Goal: Information Seeking & Learning: Understand process/instructions

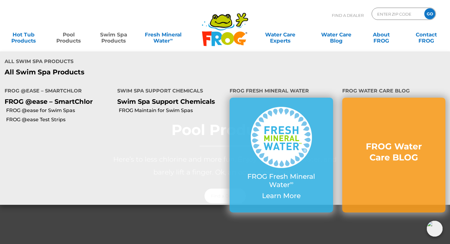
scroll to position [33, 0]
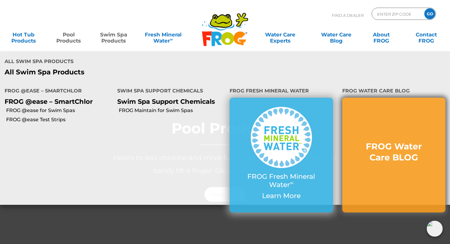
click at [366, 141] on h3 "FROG Water Care BLOG" at bounding box center [394, 152] width 79 height 22
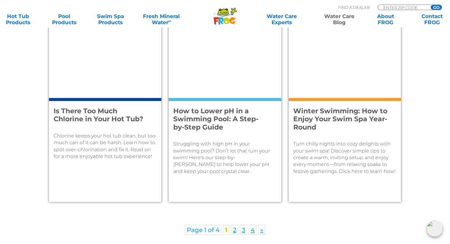
scroll to position [864, 0]
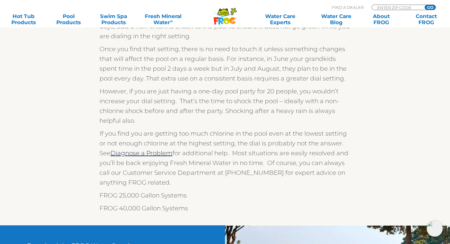
scroll to position [291, 0]
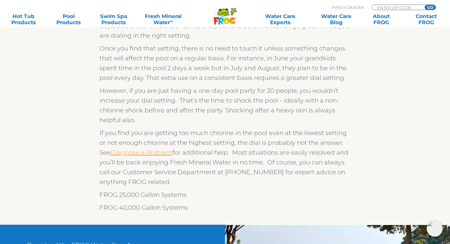
click at [161, 152] on link "Diagnose a Problem" at bounding box center [142, 152] width 62 height 7
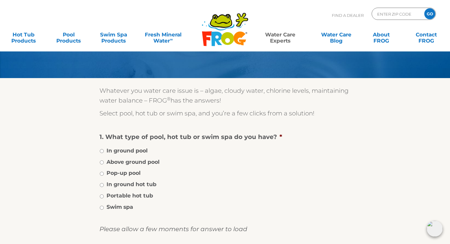
scroll to position [50, 0]
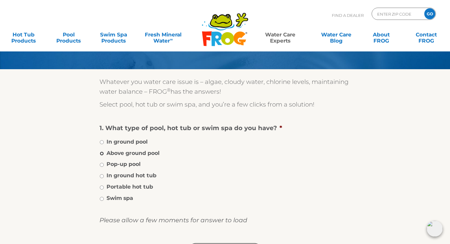
click at [102, 155] on input "Above ground pool" at bounding box center [102, 154] width 4 height 4
radio input "true"
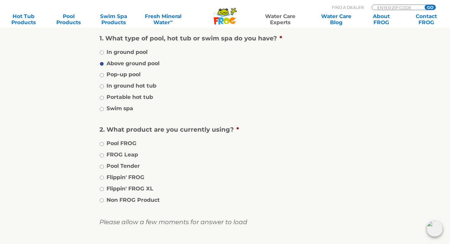
scroll to position [143, 0]
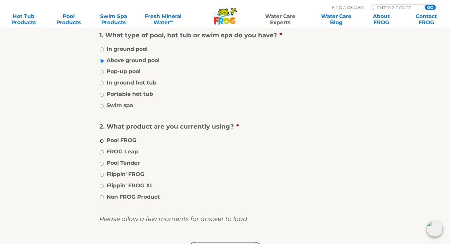
click at [102, 141] on input "Pool FROG" at bounding box center [102, 141] width 4 height 4
radio input "true"
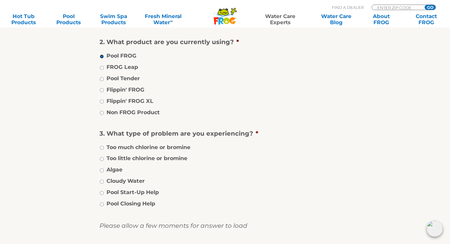
scroll to position [233, 0]
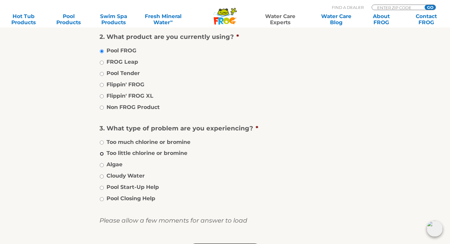
click at [101, 155] on input "Too little chlorine or bromine" at bounding box center [102, 154] width 4 height 4
radio input "true"
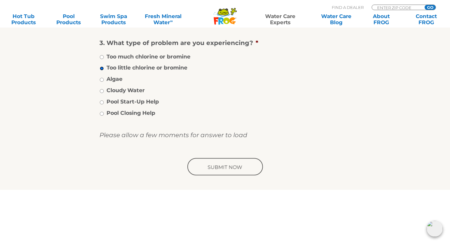
scroll to position [321, 0]
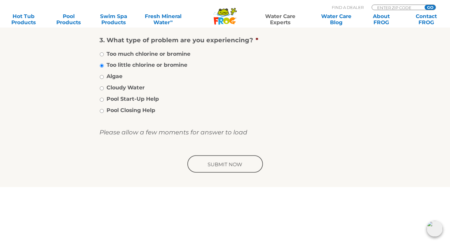
click at [222, 165] on input "image" at bounding box center [225, 165] width 78 height 20
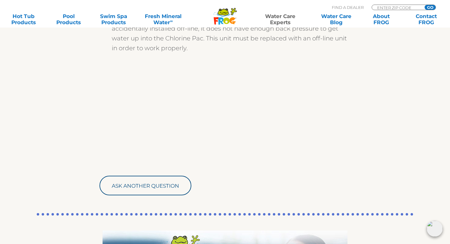
scroll to position [666, 0]
